Goal: Task Accomplishment & Management: Manage account settings

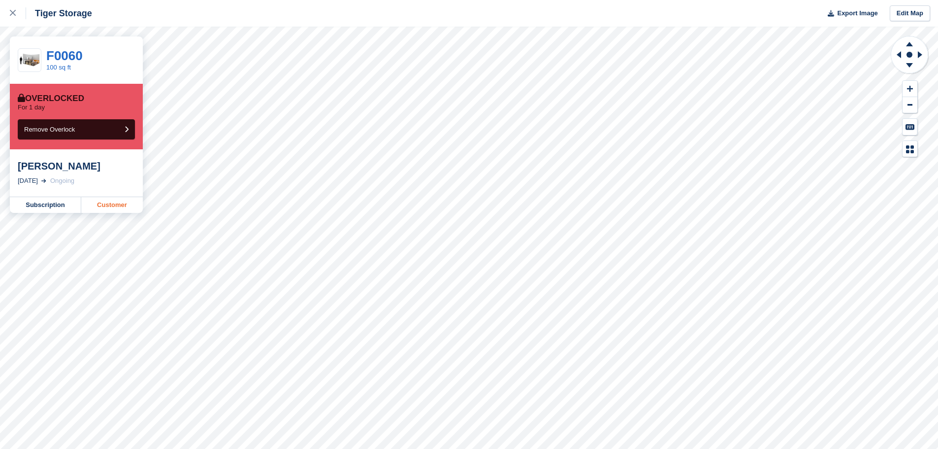
click at [102, 200] on link "Customer" at bounding box center [112, 205] width 62 height 16
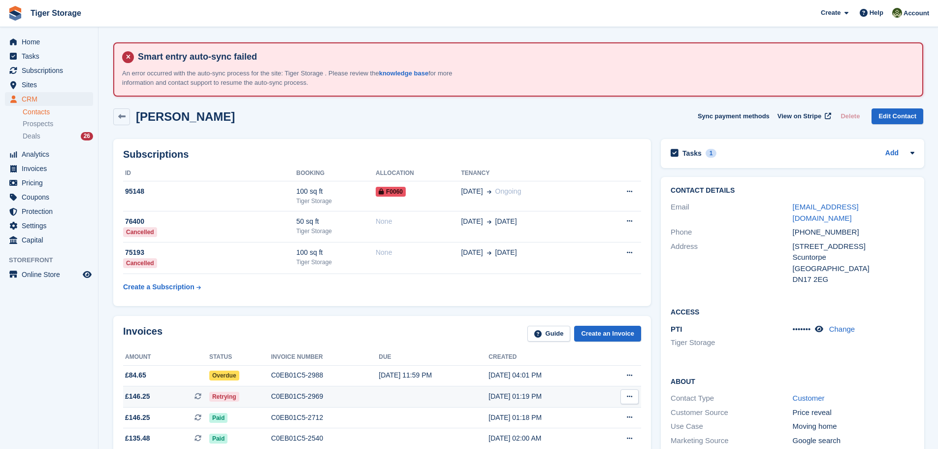
click at [302, 396] on div "C0EB01C5-2969" at bounding box center [325, 396] width 108 height 10
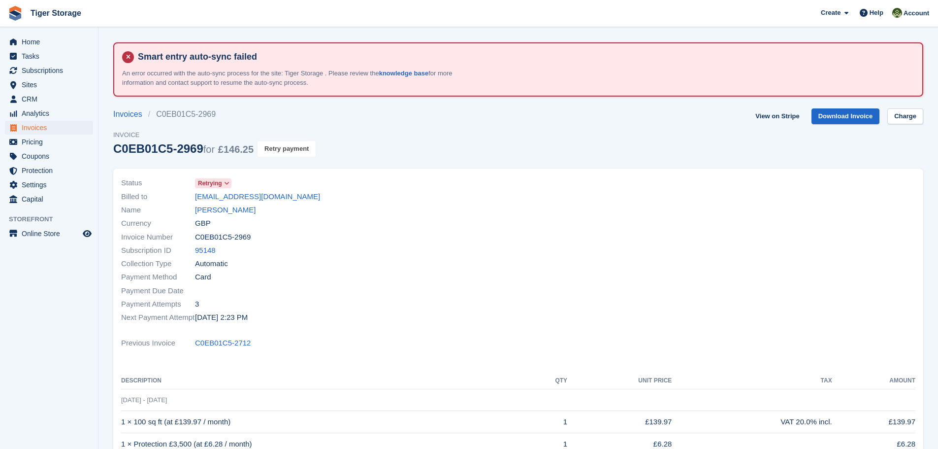
drag, startPoint x: 292, startPoint y: 153, endPoint x: 514, endPoint y: 38, distance: 249.3
click at [292, 152] on button "Retry payment" at bounding box center [287, 149] width 58 height 16
click at [210, 211] on link "Leah Gray" at bounding box center [225, 209] width 61 height 11
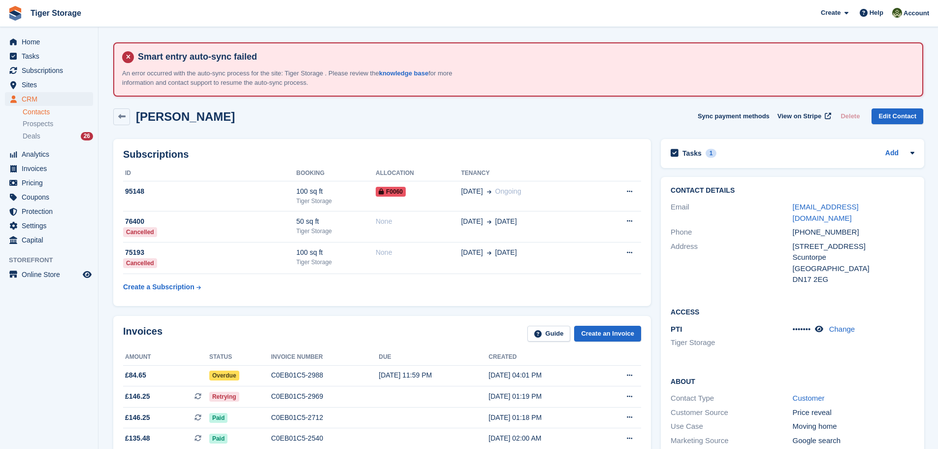
click at [34, 110] on link "Contacts" at bounding box center [58, 111] width 70 height 9
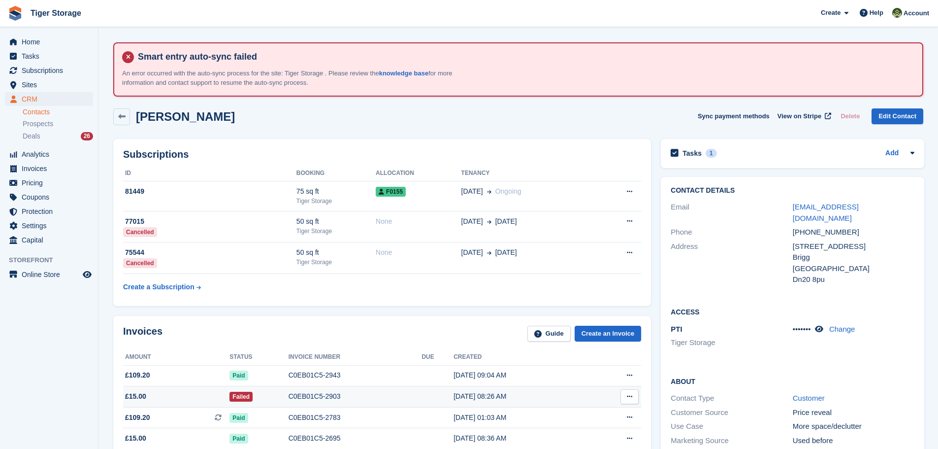
click at [306, 396] on div "C0EB01C5-2903" at bounding box center [355, 396] width 133 height 10
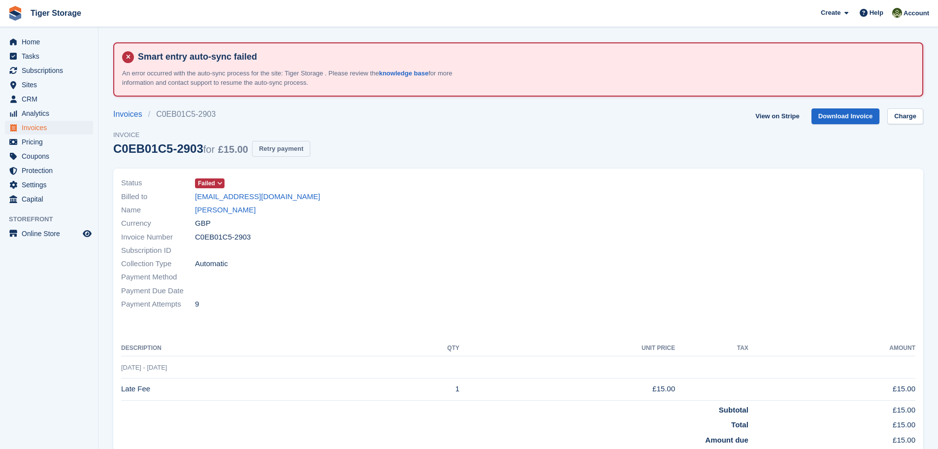
click at [284, 155] on button "Retry payment" at bounding box center [281, 149] width 58 height 16
click at [230, 211] on link "[PERSON_NAME]" at bounding box center [225, 209] width 61 height 11
